Goal: Transaction & Acquisition: Purchase product/service

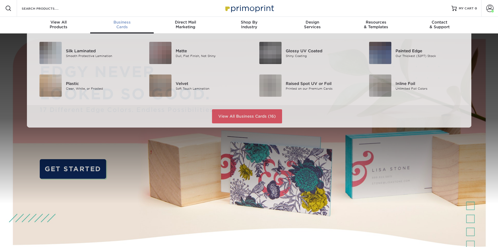
click at [116, 26] on div "Business Cards" at bounding box center [121, 24] width 63 height 9
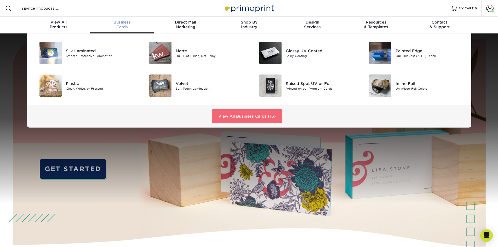
click at [233, 120] on link "View All Business Cards (16)" at bounding box center [247, 116] width 70 height 14
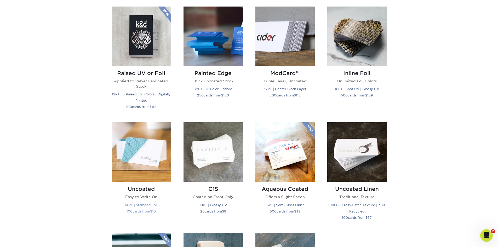
scroll to position [366, 0]
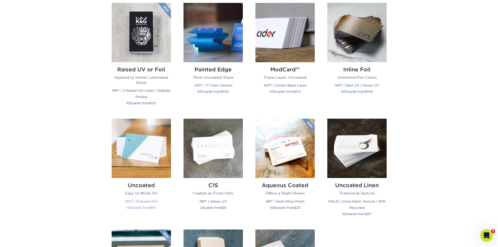
click at [141, 165] on img at bounding box center [141, 148] width 59 height 59
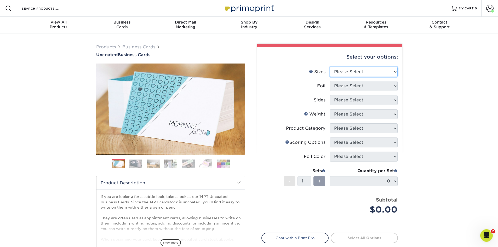
click at [386, 72] on select "Please Select 1.5" x 3.5" - Mini 1.75" x 3.5" - Mini 2" x 3.5" - Standard 2" x …" at bounding box center [363, 72] width 68 height 10
select select "2.00x3.50"
click at [329, 67] on select "Please Select 1.5" x 3.5" - Mini 1.75" x 3.5" - Mini 2" x 3.5" - Standard 2" x …" at bounding box center [363, 72] width 68 height 10
click at [369, 87] on select "Please Select Yes No" at bounding box center [363, 86] width 68 height 10
select select "0"
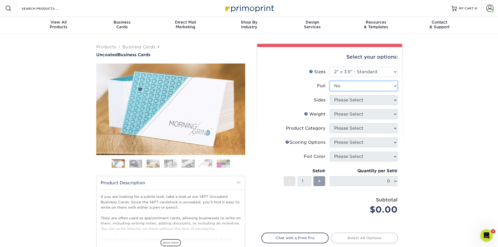
click at [329, 81] on select "Please Select Yes No" at bounding box center [363, 86] width 68 height 10
click at [372, 100] on select "Please Select Print Both Sides Print Front Only" at bounding box center [363, 100] width 68 height 10
select select "13abbda7-1d64-4f25-8bb2-c179b224825d"
click at [329, 95] on select "Please Select Print Both Sides Print Front Only" at bounding box center [363, 100] width 68 height 10
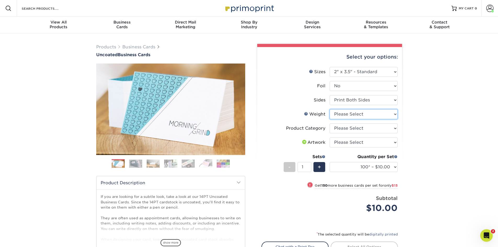
click at [374, 114] on select "Please Select 14PT Uncoated" at bounding box center [363, 114] width 68 height 10
select select "14PT Uncoated"
click at [329, 109] on select "Please Select 14PT Uncoated" at bounding box center [363, 114] width 68 height 10
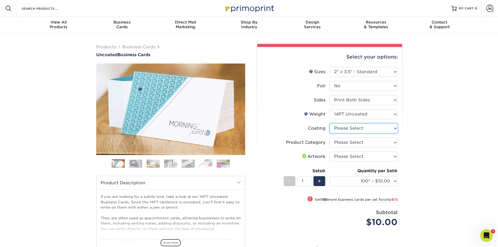
click at [374, 131] on select at bounding box center [363, 128] width 68 height 10
select select "3e7618de-abca-4bda-9f97-8b9129e913d8"
click at [329, 123] on select at bounding box center [363, 128] width 68 height 10
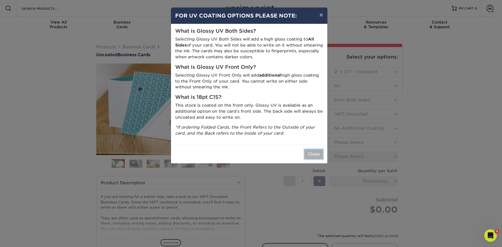
click at [312, 155] on button "Close" at bounding box center [313, 154] width 19 height 10
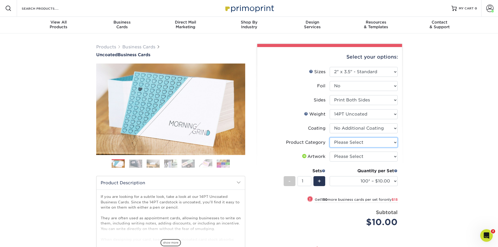
click at [388, 143] on select "Please Select Business Cards" at bounding box center [363, 142] width 68 height 10
select select "3b5148f1-0588-4f88-a218-97bcfdce65c1"
click at [329, 137] on select "Please Select Business Cards" at bounding box center [363, 142] width 68 height 10
click at [386, 157] on select "Please Select I will upload files I need a design - $100" at bounding box center [363, 156] width 68 height 10
select select "upload"
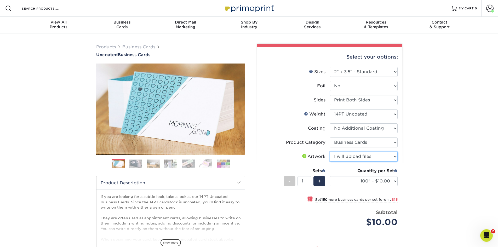
click at [329, 151] on select "Please Select I will upload files I need a design - $100" at bounding box center [363, 156] width 68 height 10
click at [391, 182] on select "100* – $10.00 250* – $25.00 500 – $50.00 1000 – $72.00 2500 – $125.00 5000 – $1…" at bounding box center [363, 181] width 68 height 10
select select "250* – $25.00"
click at [329, 176] on select "100* – $10.00 250* – $25.00 500 – $50.00 1000 – $72.00 2500 – $125.00 5000 – $1…" at bounding box center [363, 181] width 68 height 10
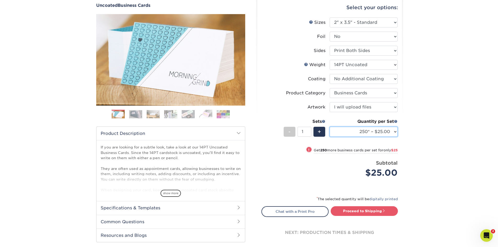
scroll to position [52, 0]
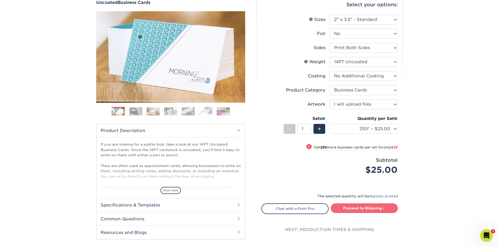
click at [360, 206] on link "Proceed to Shipping" at bounding box center [363, 207] width 67 height 9
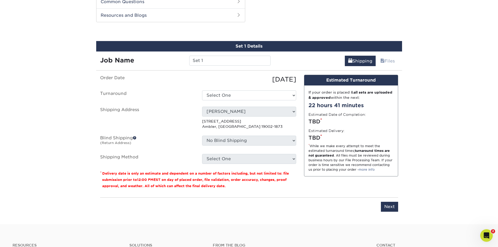
scroll to position [270, 0]
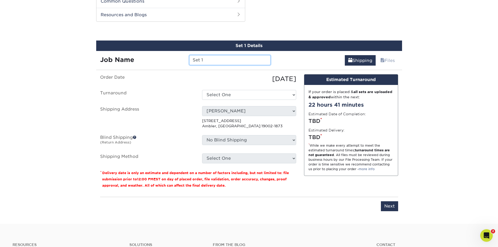
click at [204, 64] on input "Set 1" at bounding box center [229, 60] width 81 height 10
drag, startPoint x: 208, startPoint y: 61, endPoint x: 173, endPoint y: 60, distance: 34.7
click at [173, 60] on div "Job Name Set 1" at bounding box center [185, 60] width 178 height 10
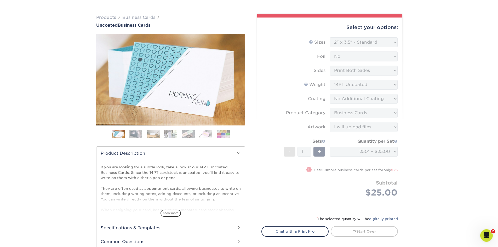
scroll to position [0, 0]
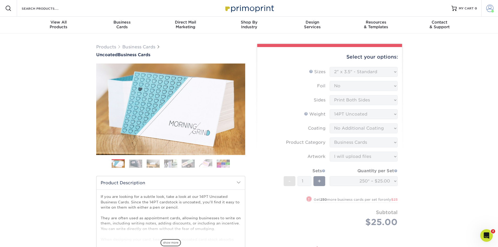
type input "[PERSON_NAME] Cards"
click at [489, 8] on span at bounding box center [489, 8] width 7 height 7
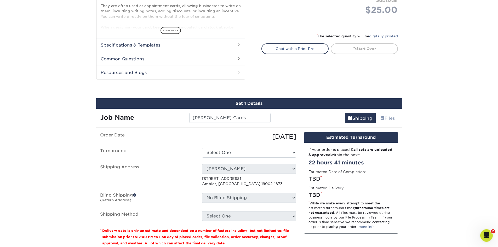
scroll to position [261, 0]
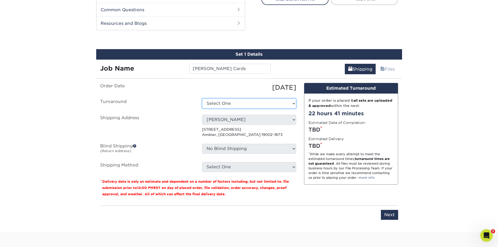
click at [241, 103] on select "Select One 2-4 Business Days 2 Day Next Business Day" at bounding box center [249, 103] width 94 height 10
select select "b3cc73c9-304f-4e36-aef7-442ce66048dc"
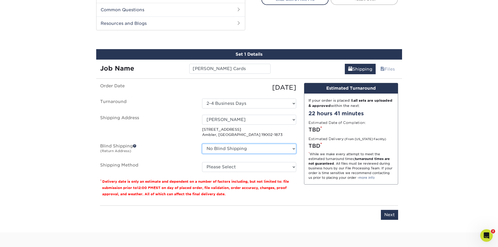
click at [230, 147] on select "No Blind Shipping Adam Zink" at bounding box center [249, 149] width 94 height 10
select select "96930"
click at [202, 144] on select "No Blind Shipping Adam Zink" at bounding box center [249, 149] width 94 height 10
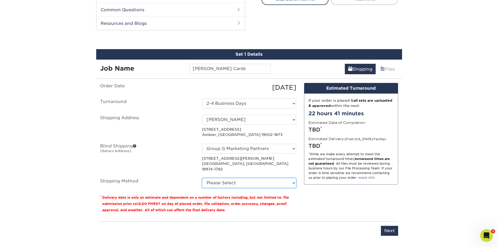
click at [226, 178] on select "Please Select Ground Shipping (+$7.84) 3 Day Shipping Service (+$15.36) 2 Day A…" at bounding box center [249, 183] width 94 height 10
select select "03"
click at [202, 178] on select "Please Select Ground Shipping (+$7.84) 3 Day Shipping Service (+$15.36) 2 Day A…" at bounding box center [249, 183] width 94 height 10
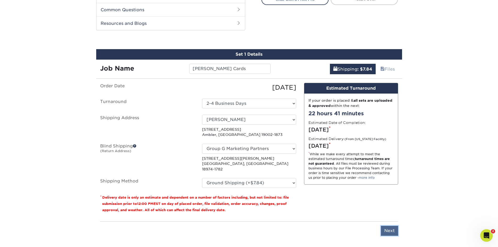
click at [388, 226] on input "Next" at bounding box center [389, 231] width 17 height 10
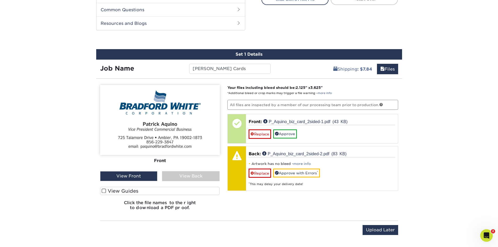
click at [184, 176] on div "View Back" at bounding box center [190, 176] width 57 height 10
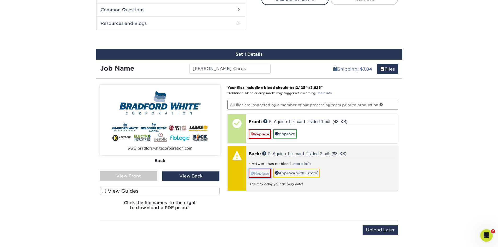
click at [260, 174] on link "Replace" at bounding box center [259, 172] width 22 height 9
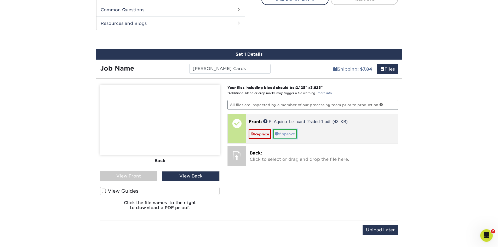
click at [292, 133] on link "Approve" at bounding box center [285, 133] width 24 height 9
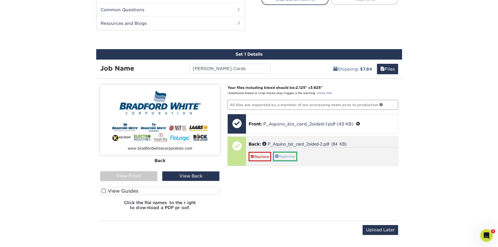
click at [288, 155] on link "Approve" at bounding box center [285, 156] width 24 height 9
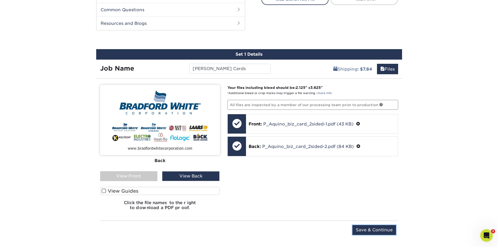
drag, startPoint x: 368, startPoint y: 231, endPoint x: 229, endPoint y: 172, distance: 151.4
click at [368, 231] on input "Save & Continue" at bounding box center [374, 230] width 44 height 10
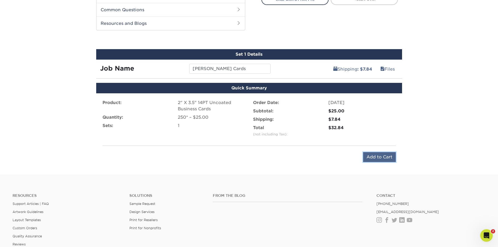
click at [378, 156] on input "Add to Cart" at bounding box center [379, 157] width 33 height 10
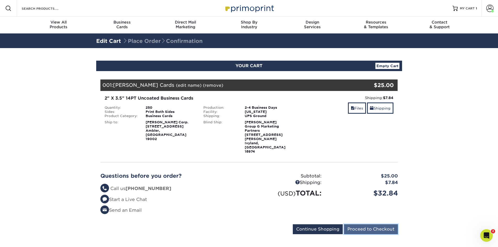
click at [370, 224] on input "Proceed to Checkout" at bounding box center [371, 229] width 54 height 10
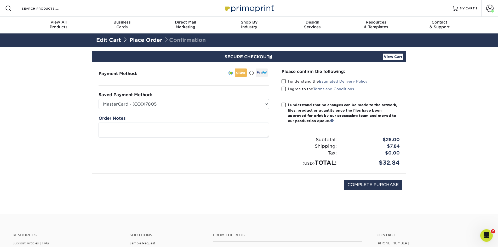
click at [142, 40] on link "Place Order" at bounding box center [145, 40] width 33 height 6
click at [149, 39] on link "Place Order" at bounding box center [145, 40] width 33 height 6
click at [472, 7] on span "MY CART" at bounding box center [466, 8] width 15 height 4
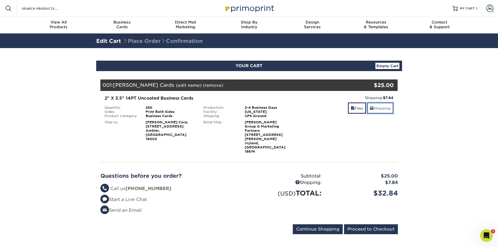
click at [378, 110] on link "Shipping" at bounding box center [380, 107] width 26 height 11
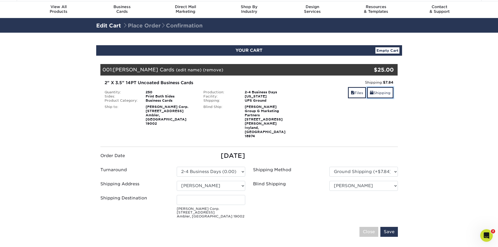
scroll to position [78, 0]
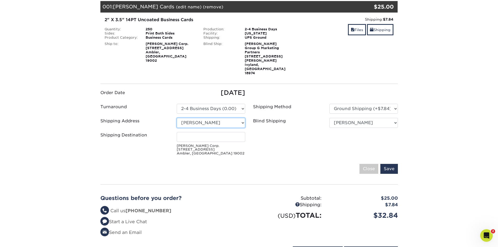
click at [221, 118] on select "Select One [PERSON_NAME] [PERSON_NAME] Business Cards [PERSON_NAME] [PERSON_NAM…" at bounding box center [211, 123] width 68 height 10
select select "257161"
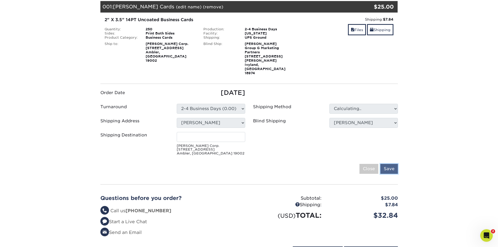
click at [391, 164] on input "Save" at bounding box center [389, 169] width 18 height 10
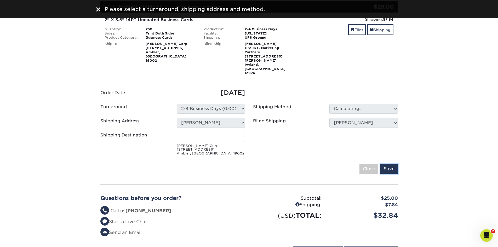
type input "Patrick Aquino"
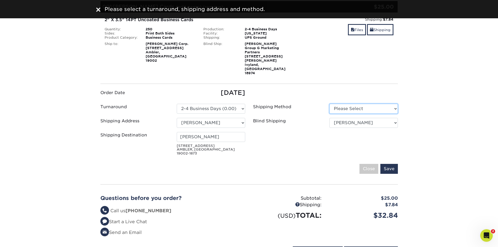
click at [363, 104] on select "Please Select Ground Shipping (+$7.84) 3 Day Shipping Service (+$15.36)" at bounding box center [363, 109] width 68 height 10
select select "03"
click at [329, 104] on select "Please Select Ground Shipping (+$7.84) 3 Day Shipping Service (+$15.36)" at bounding box center [363, 109] width 68 height 10
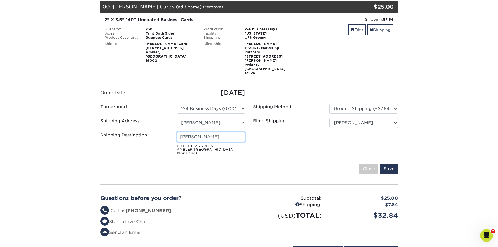
drag, startPoint x: 219, startPoint y: 125, endPoint x: 165, endPoint y: 126, distance: 53.6
click at [165, 132] on div "Shipping Destination Patrick Aquino 725 TALAMORE DR AMBLER, PA 19002-1873" at bounding box center [172, 145] width 153 height 26
click at [261, 158] on fieldset "Order Date 10/10/2025 Turnaround Please Select 2 Business Days (0.00) Save" at bounding box center [248, 134] width 297 height 92
click at [388, 164] on input "Save" at bounding box center [389, 169] width 18 height 10
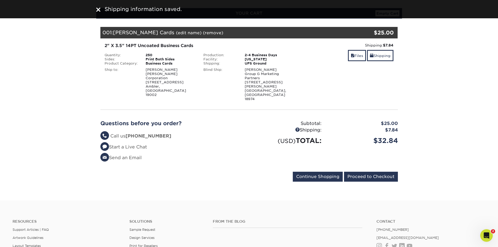
scroll to position [52, 0]
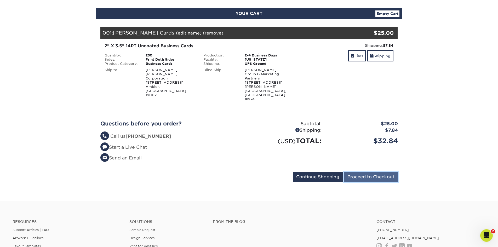
click at [382, 172] on input "Proceed to Checkout" at bounding box center [371, 177] width 54 height 10
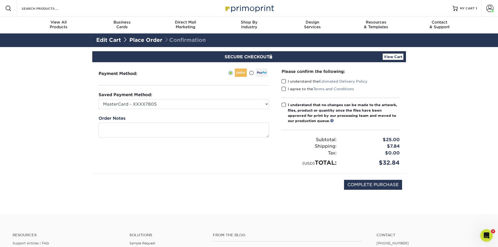
click at [282, 81] on span at bounding box center [283, 81] width 4 height 5
click at [0, 0] on input "I understand the Estimated Delivery Policy" at bounding box center [0, 0] width 0 height 0
click at [283, 90] on span at bounding box center [283, 88] width 4 height 5
click at [0, 0] on input "I agree to the Terms and Conditions" at bounding box center [0, 0] width 0 height 0
click at [282, 102] on label "I understand that no changes can be made to the artwork, files, product or quan…" at bounding box center [340, 112] width 118 height 21
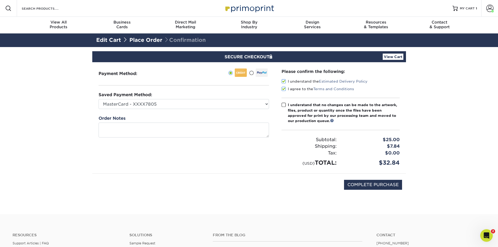
click at [0, 0] on input "I understand that no changes can be made to the artwork, files, product or quan…" at bounding box center [0, 0] width 0 height 0
click at [361, 185] on input "COMPLETE PURCHASE" at bounding box center [373, 185] width 58 height 10
type input "PROCESSING, PLEASE WAIT..."
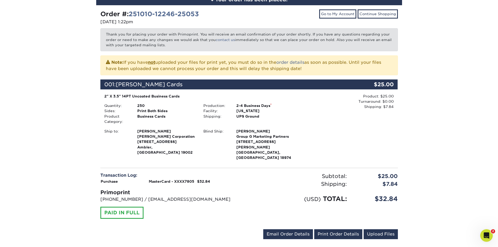
scroll to position [78, 0]
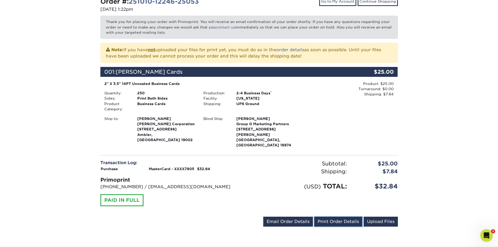
drag, startPoint x: 332, startPoint y: 210, endPoint x: 311, endPoint y: 116, distance: 96.4
click at [332, 217] on link "Print Order Details" at bounding box center [338, 222] width 48 height 10
